Goal: Obtain resource: Obtain resource

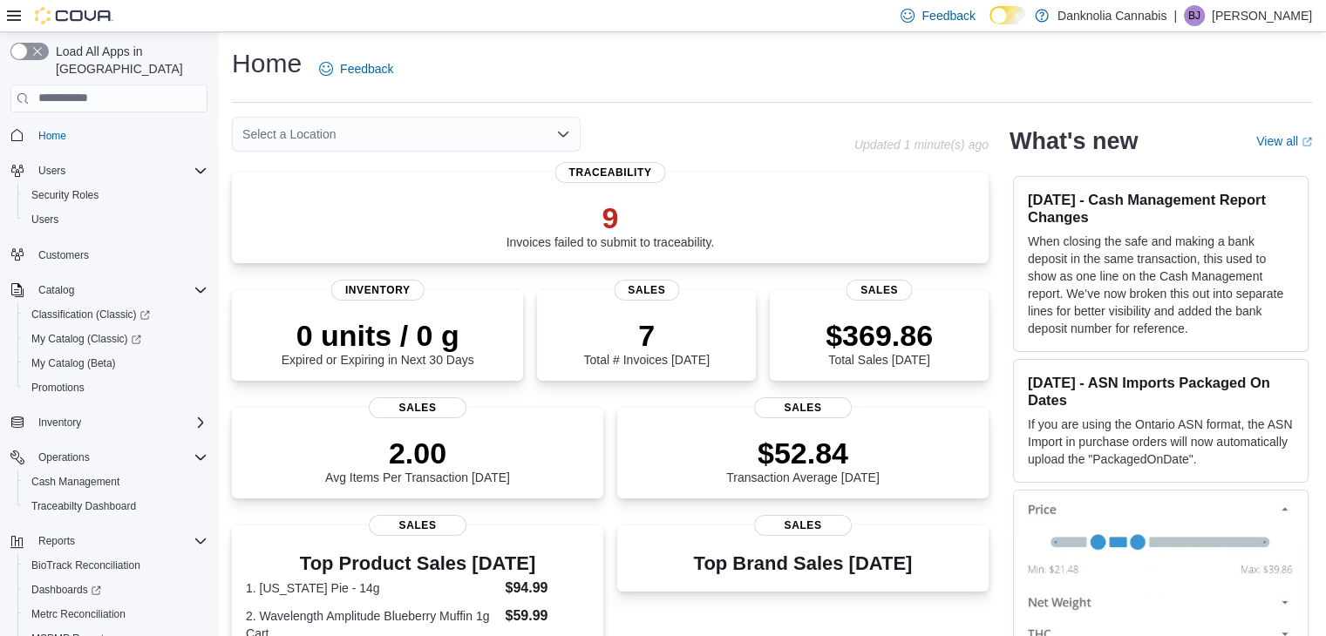
click at [738, 133] on div "Select a Location" at bounding box center [543, 134] width 622 height 35
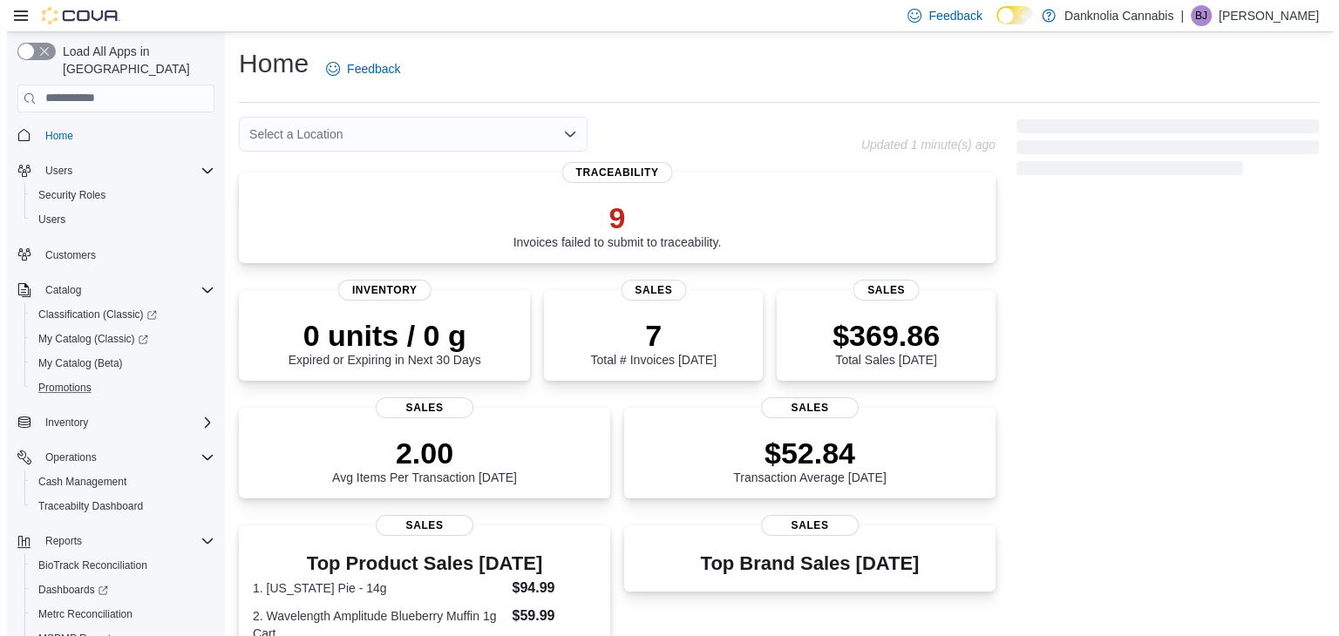
scroll to position [74, 0]
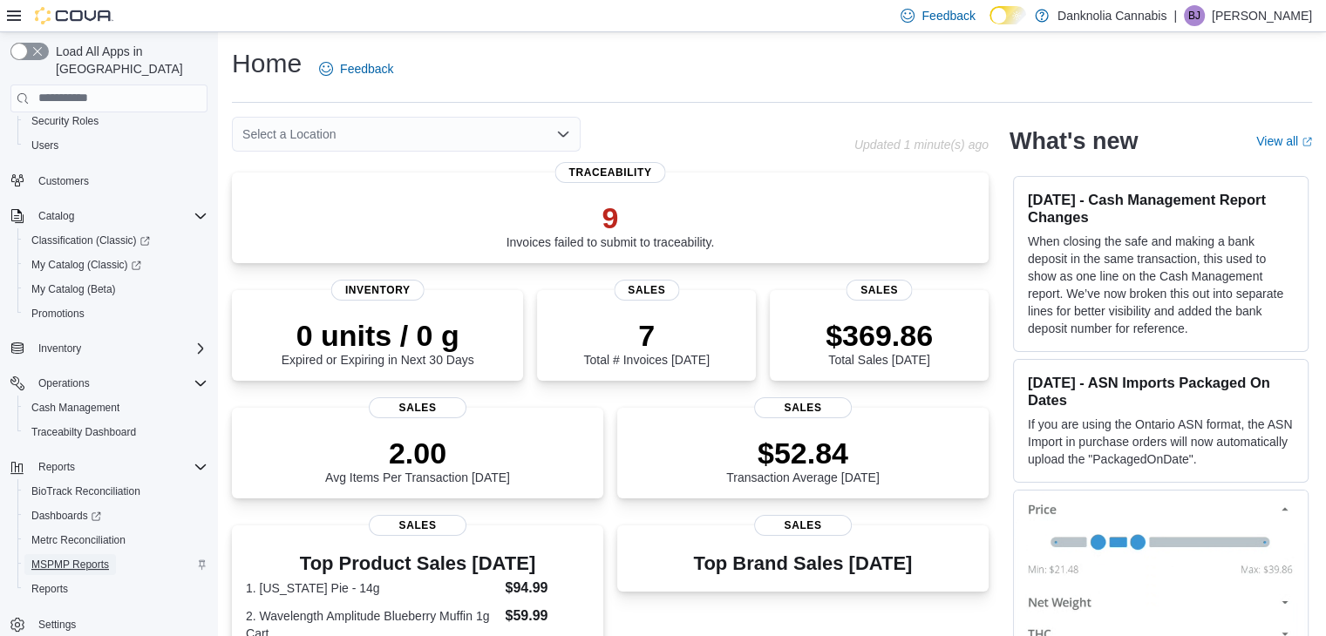
click at [73, 558] on span "MSPMP Reports" at bounding box center [70, 565] width 78 height 14
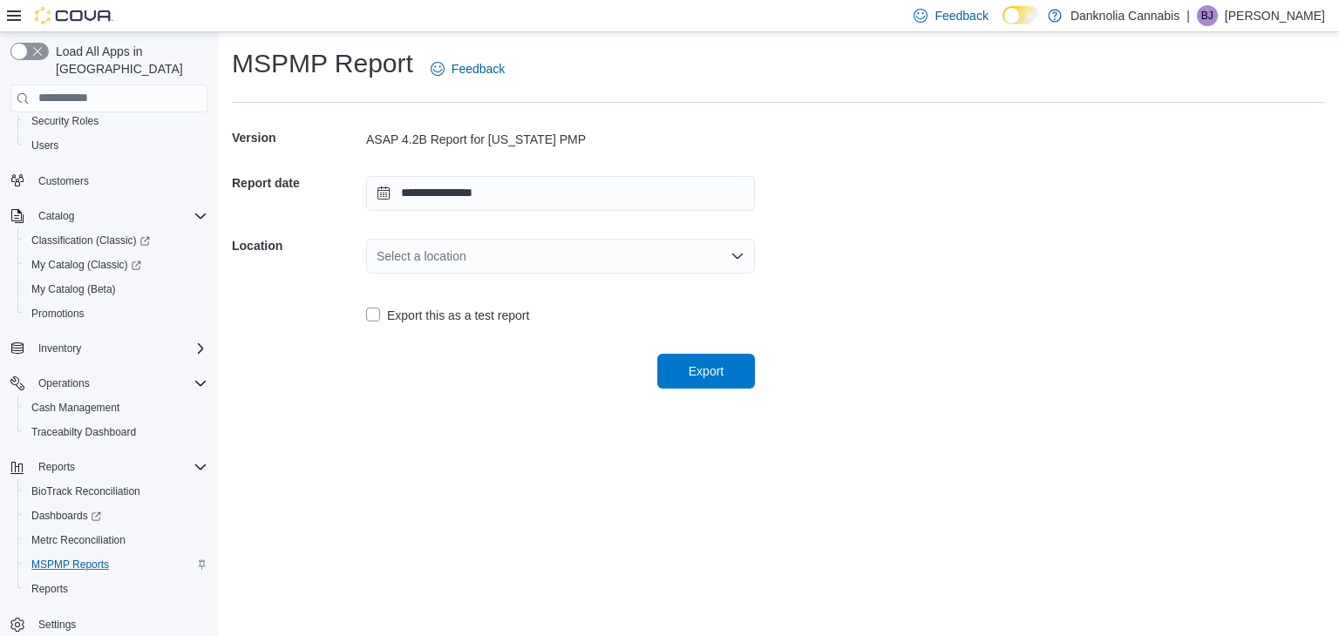
click at [696, 257] on div "Select a location" at bounding box center [560, 256] width 389 height 35
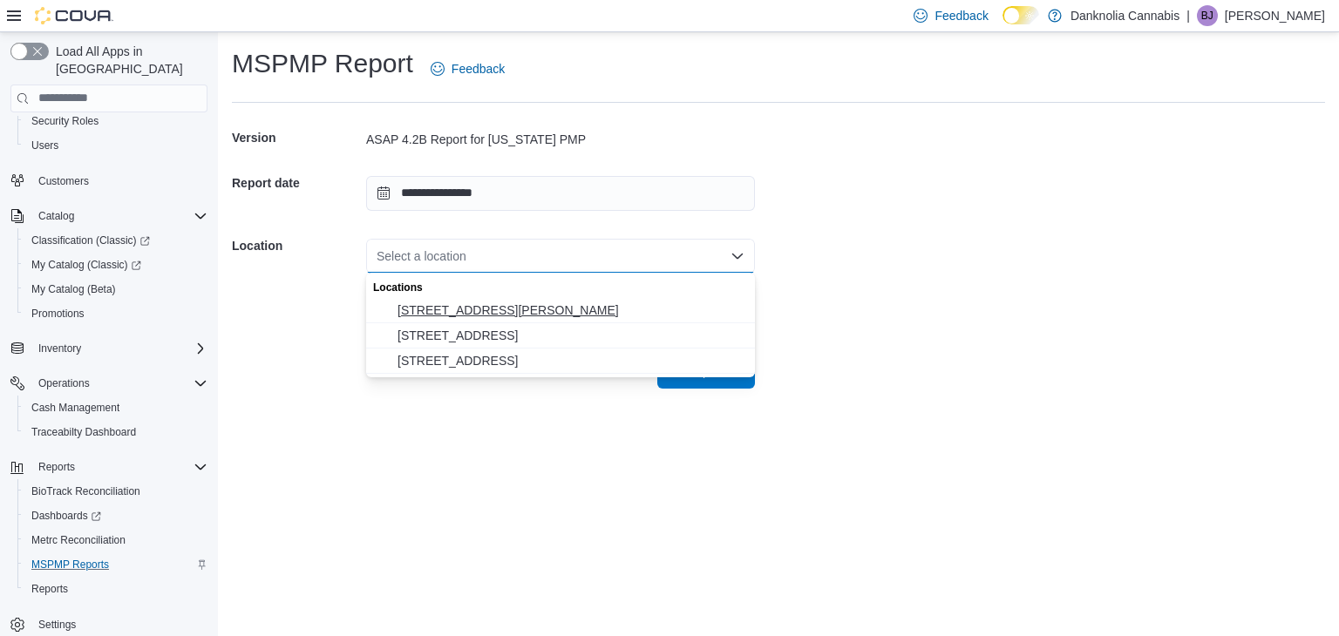
click at [477, 308] on span "[STREET_ADDRESS][PERSON_NAME]" at bounding box center [570, 310] width 347 height 17
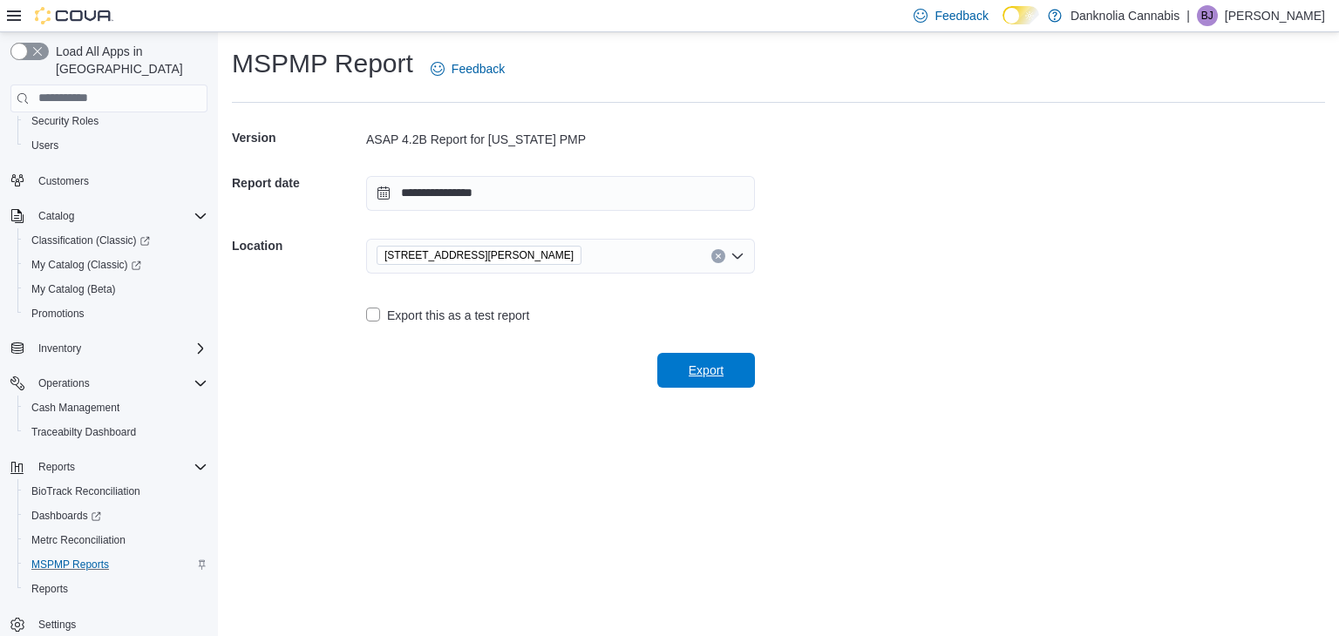
click at [682, 382] on span "Export" at bounding box center [706, 370] width 77 height 35
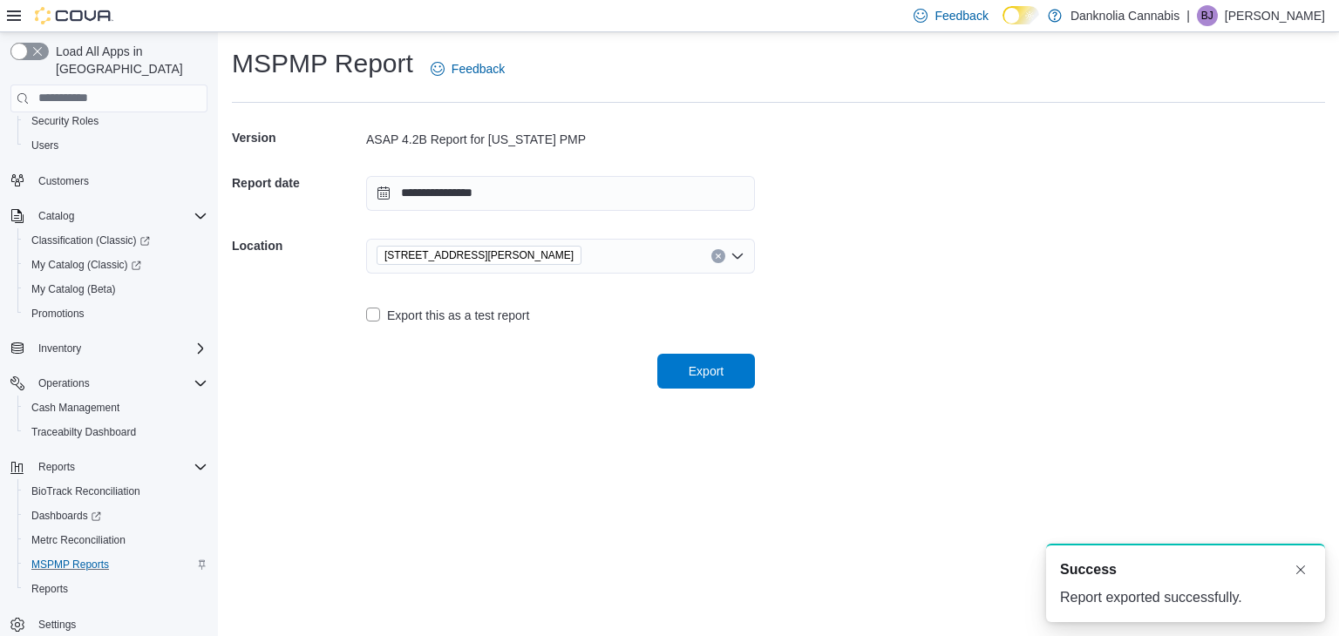
click at [720, 253] on icon "Clear input" at bounding box center [718, 256] width 7 height 7
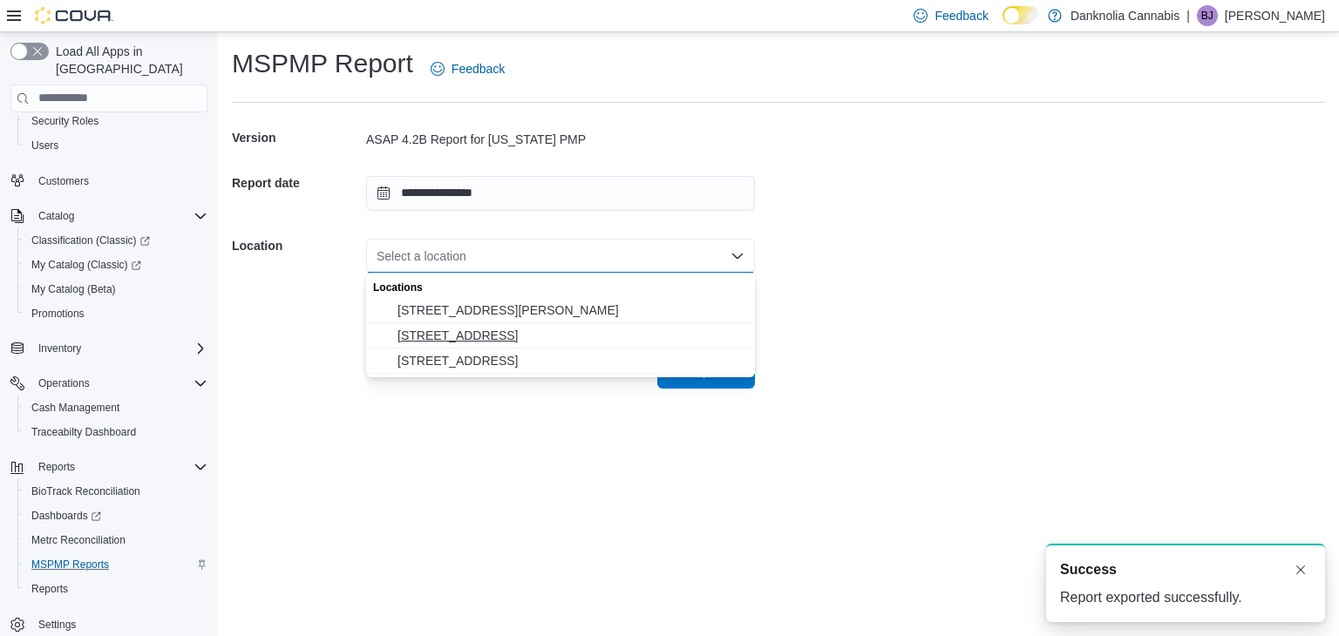
click at [497, 332] on span "[STREET_ADDRESS]" at bounding box center [570, 335] width 347 height 17
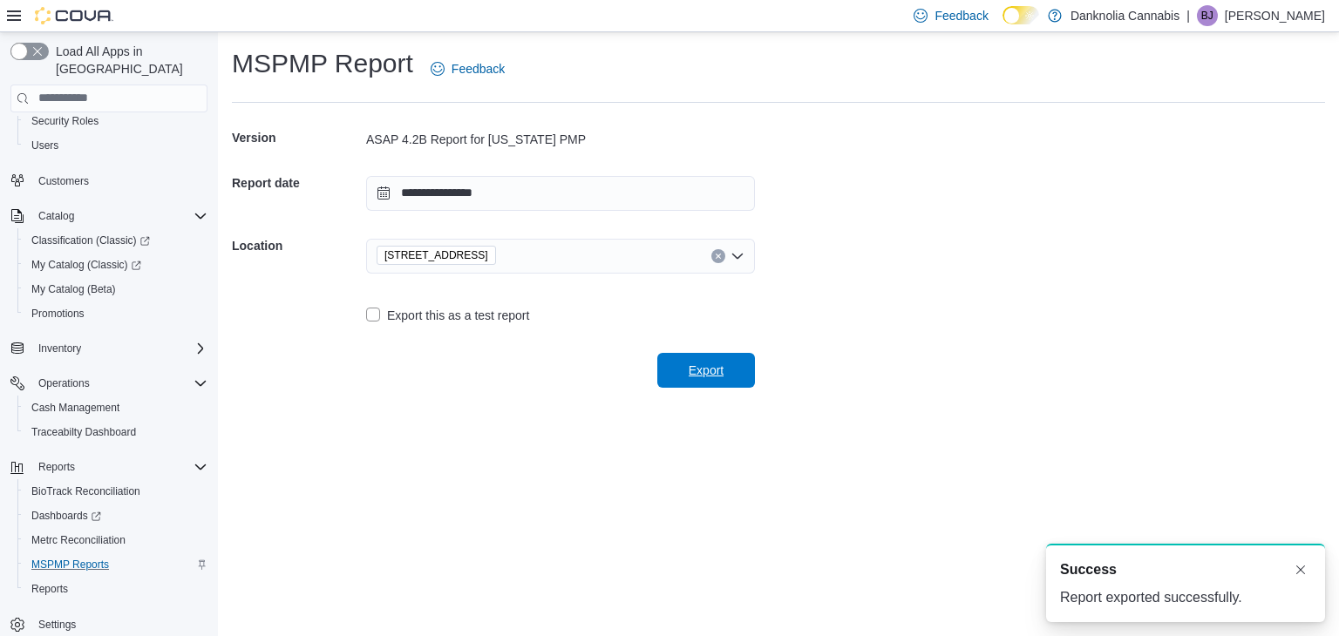
click at [712, 373] on span "Export" at bounding box center [706, 370] width 35 height 17
